Goal: Information Seeking & Learning: Learn about a topic

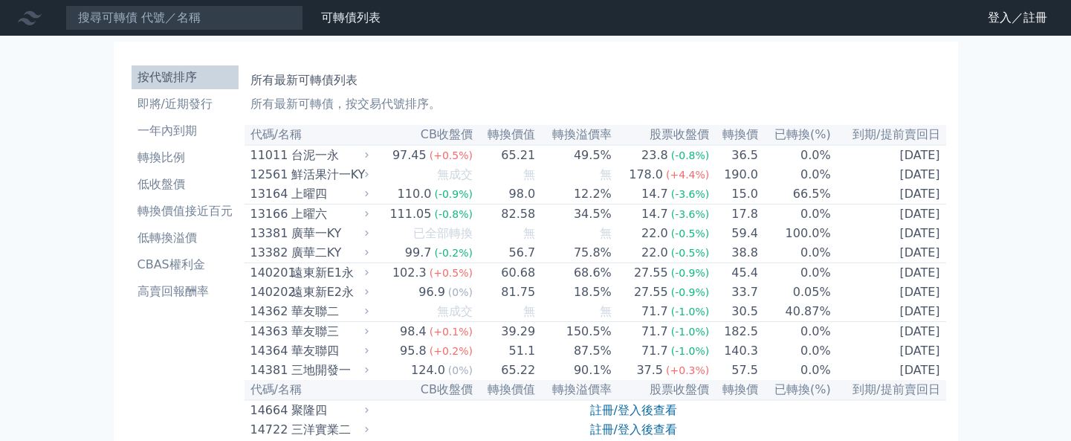
click at [627, 403] on link "註冊/登入後查看" at bounding box center [633, 410] width 87 height 14
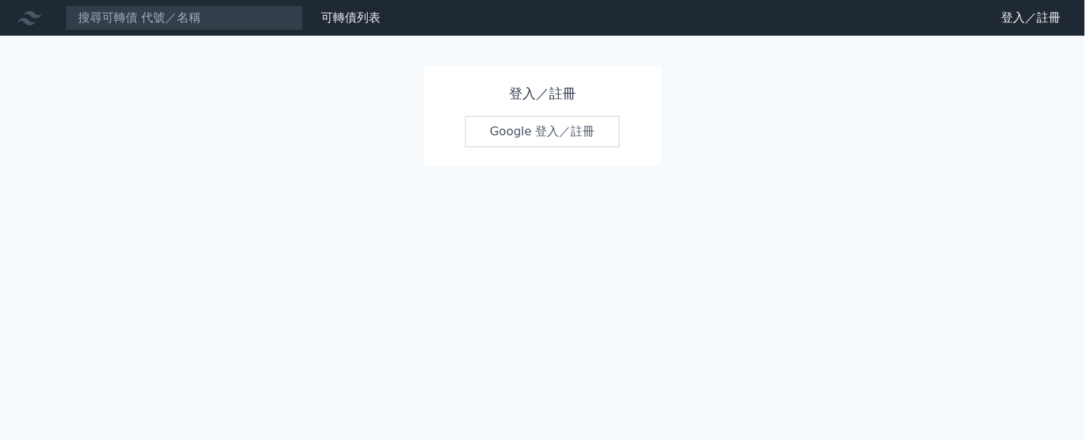
click at [558, 135] on link "Google 登入／註冊" at bounding box center [542, 131] width 155 height 31
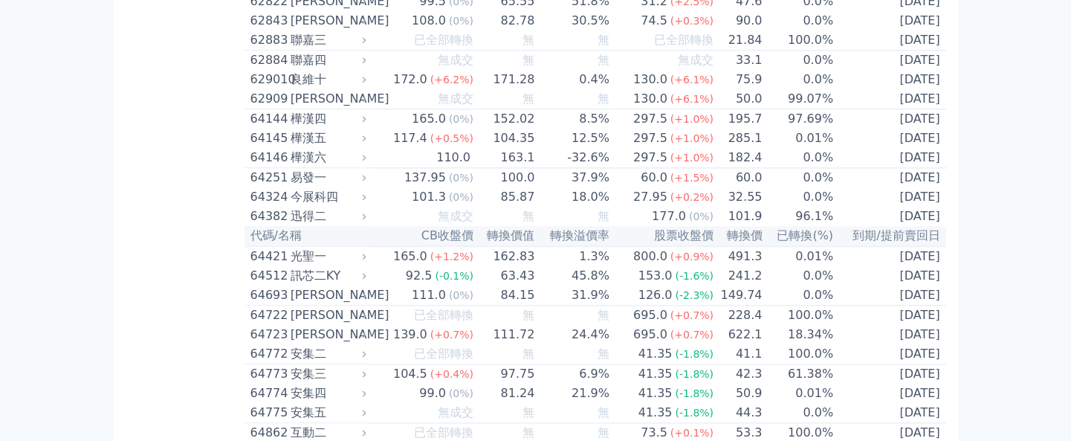
scroll to position [6046, 0]
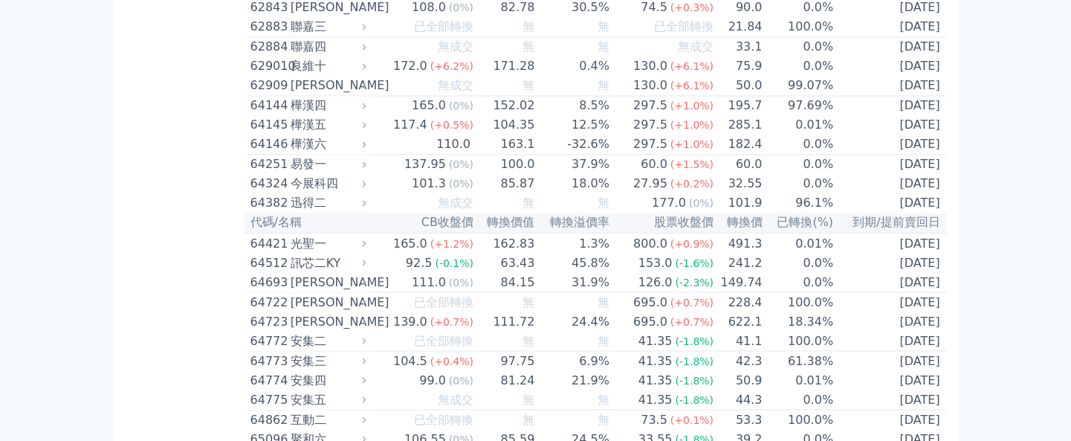
scroll to position [6541, 0]
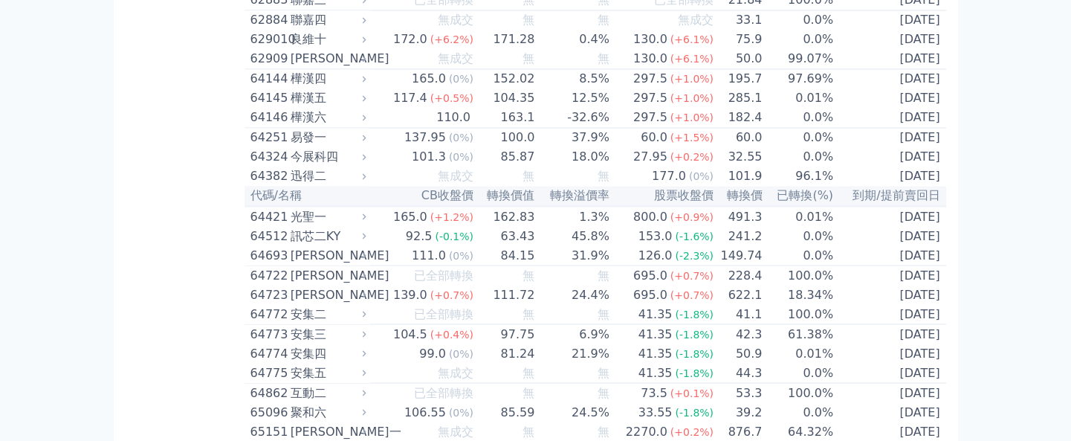
drag, startPoint x: 845, startPoint y: 267, endPoint x: 776, endPoint y: 267, distance: 69.1
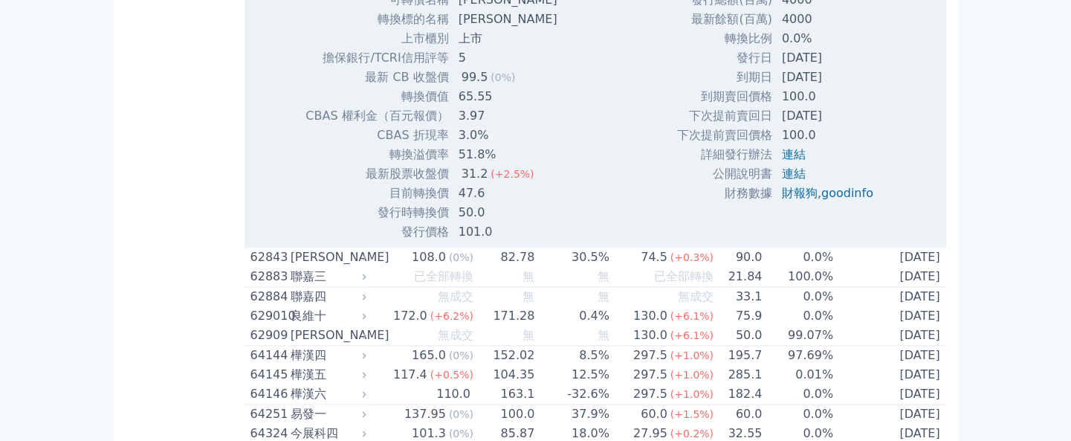
scroll to position [6244, 0]
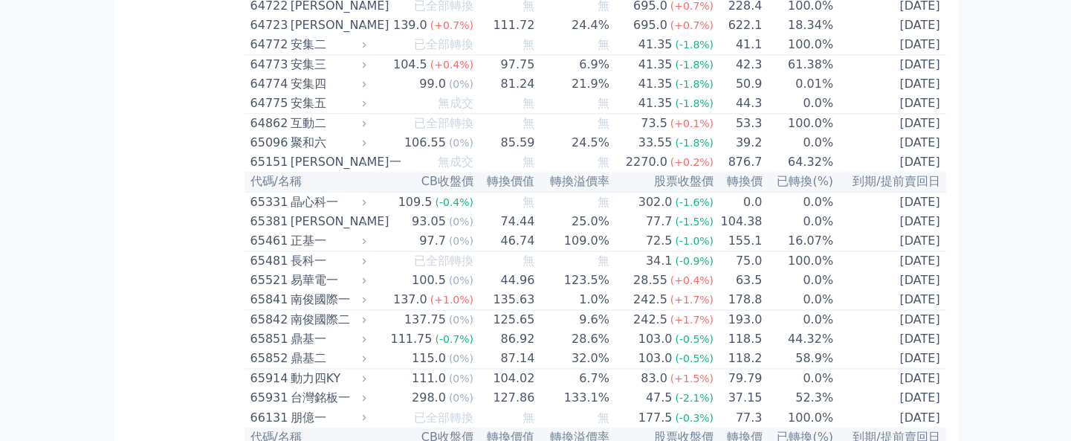
scroll to position [6343, 0]
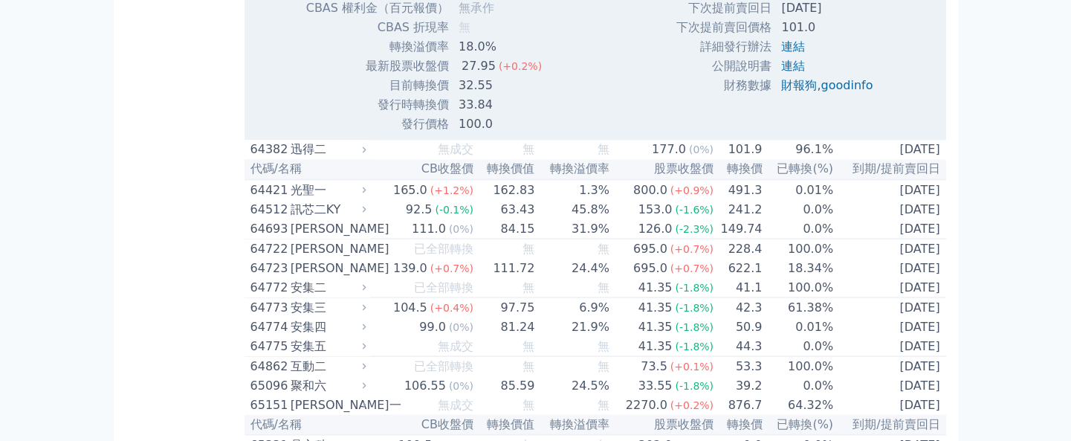
scroll to position [6541, 0]
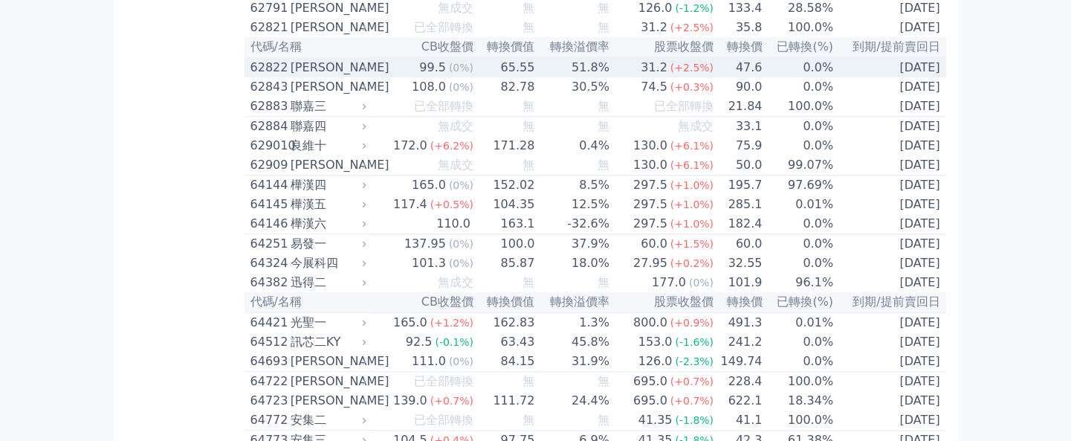
scroll to position [5925, 0]
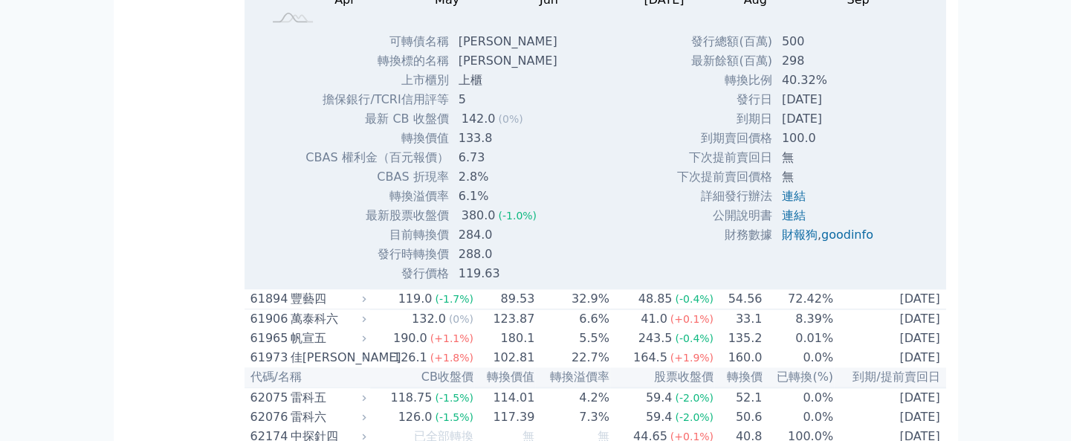
scroll to position [5826, 0]
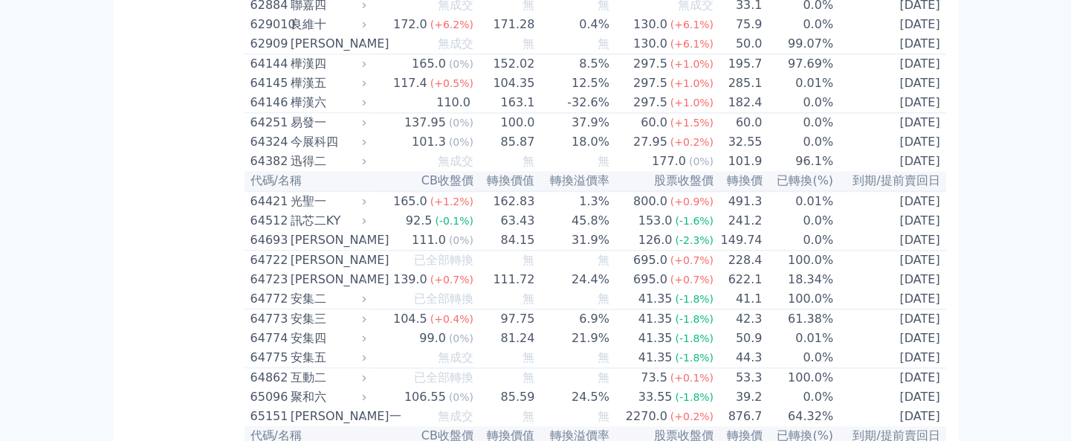
scroll to position [6223, 0]
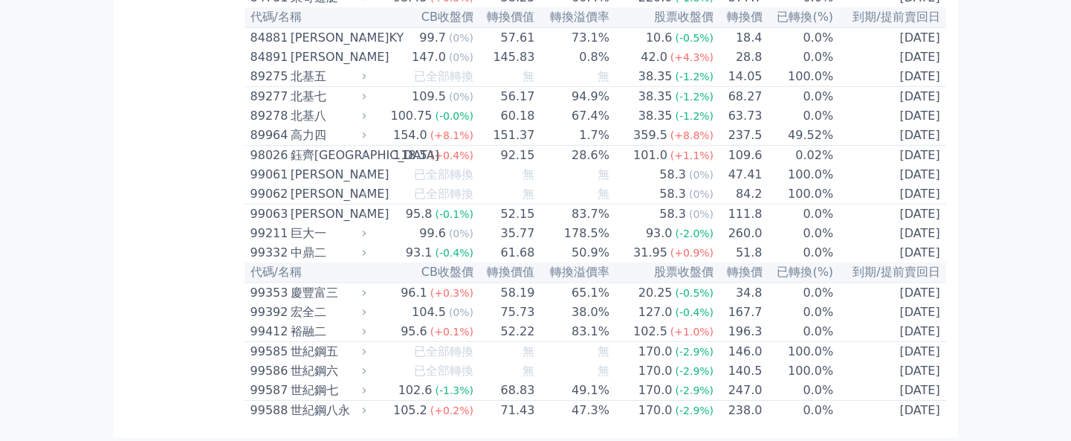
scroll to position [8304, 0]
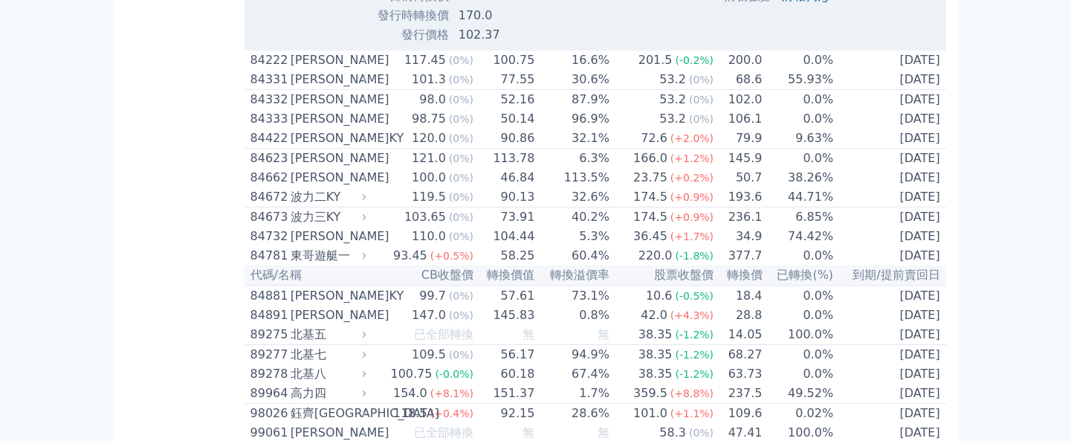
scroll to position [8403, 0]
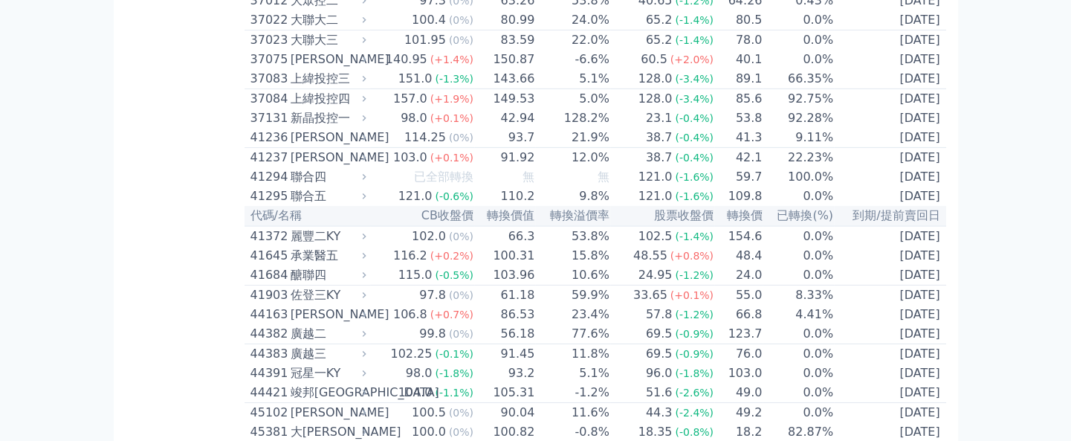
scroll to position [3744, 0]
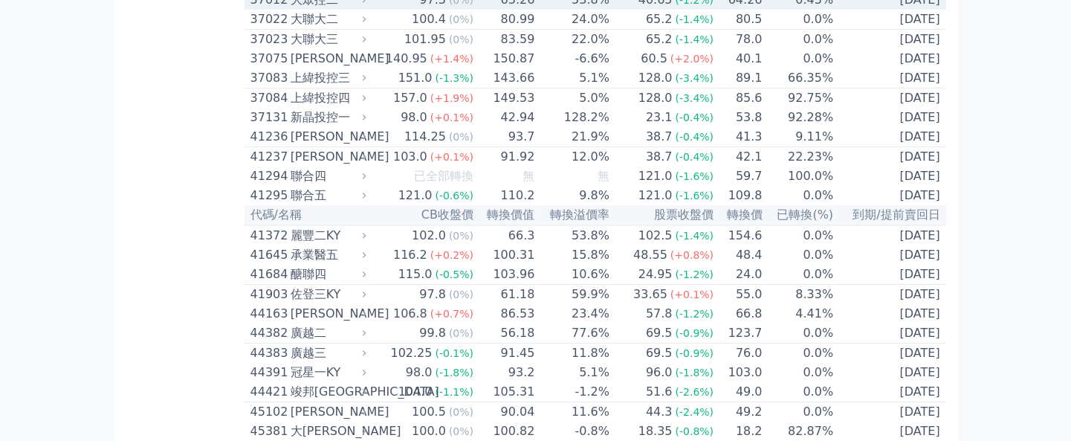
click at [676, 6] on span "(-1.2%)" at bounding box center [694, 0] width 39 height 12
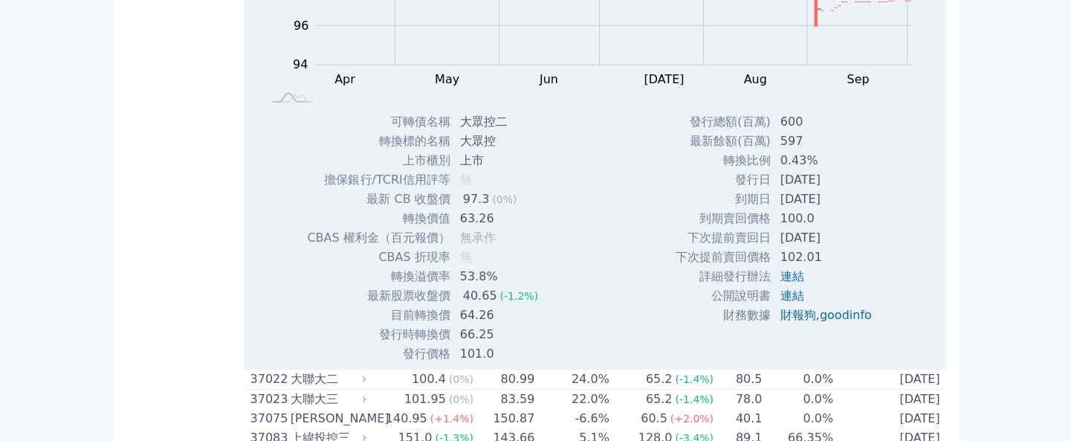
scroll to position [3844, 0]
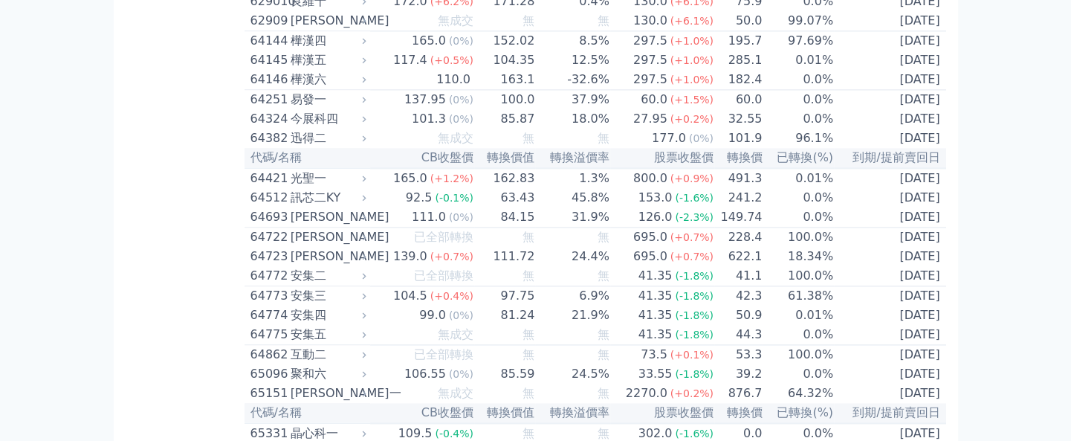
scroll to position [6123, 0]
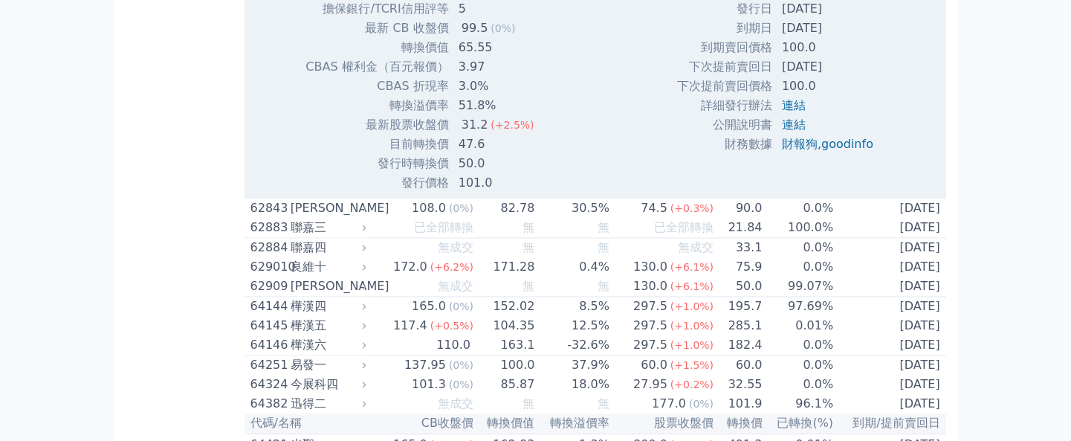
scroll to position [6223, 0]
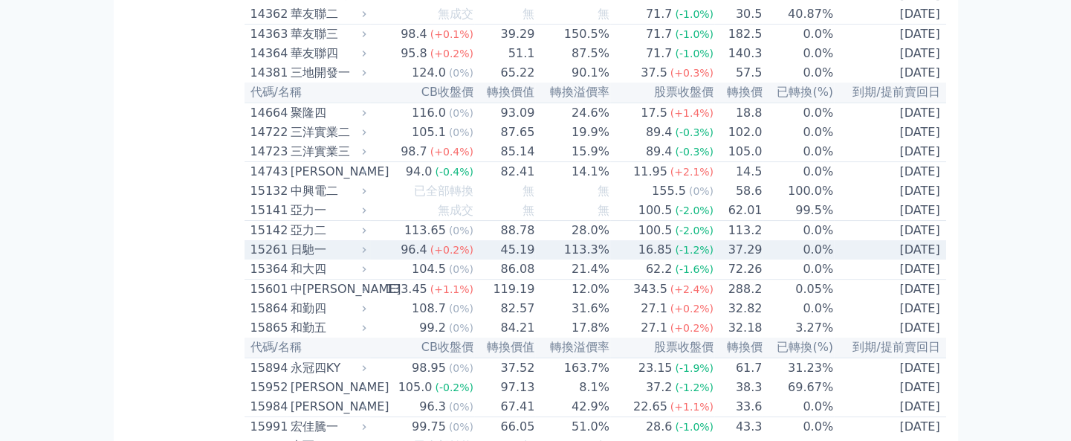
scroll to position [495, 0]
